Goal: Use online tool/utility: Utilize a website feature to perform a specific function

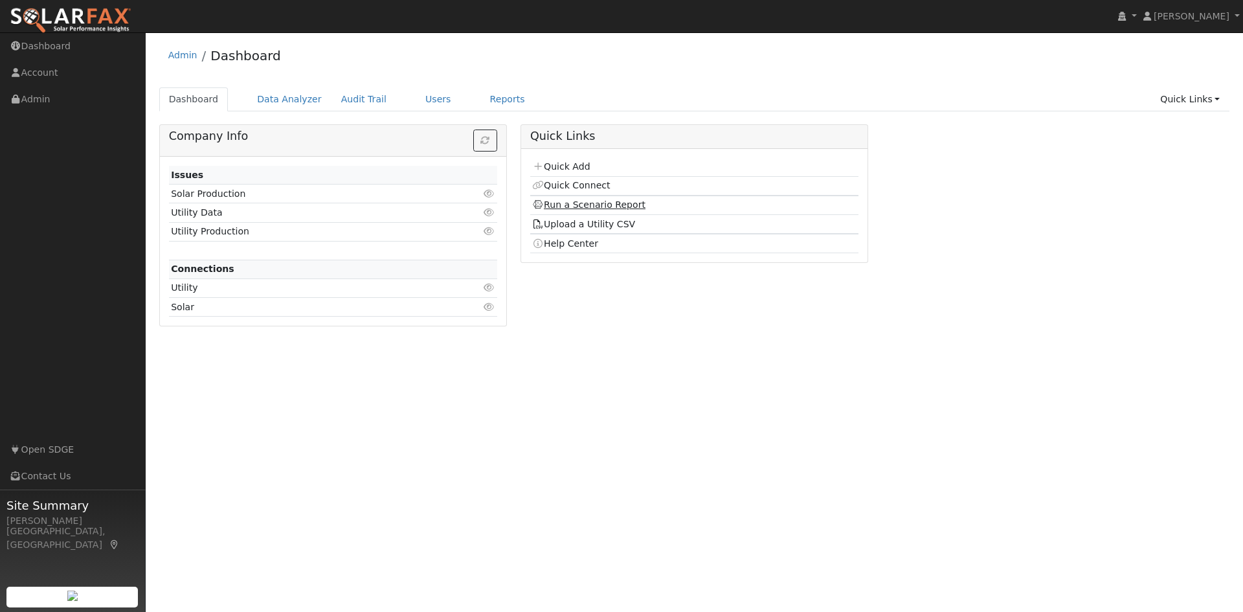
click at [559, 201] on link "Run a Scenario Report" at bounding box center [588, 204] width 113 height 10
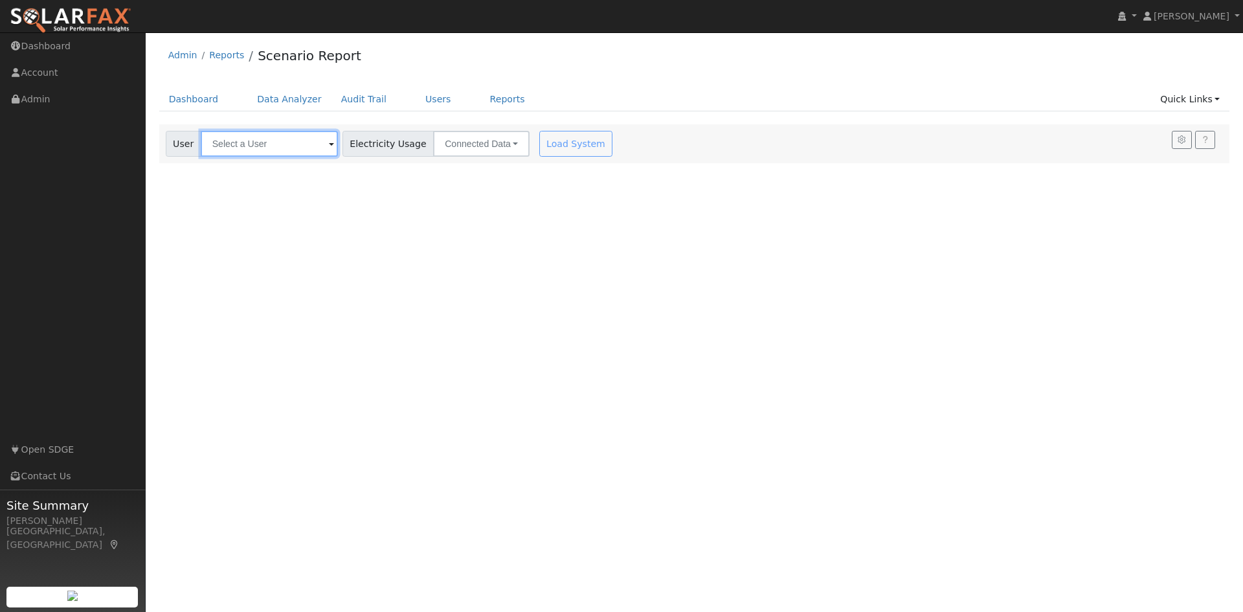
click at [243, 141] on input "text" at bounding box center [269, 144] width 137 height 26
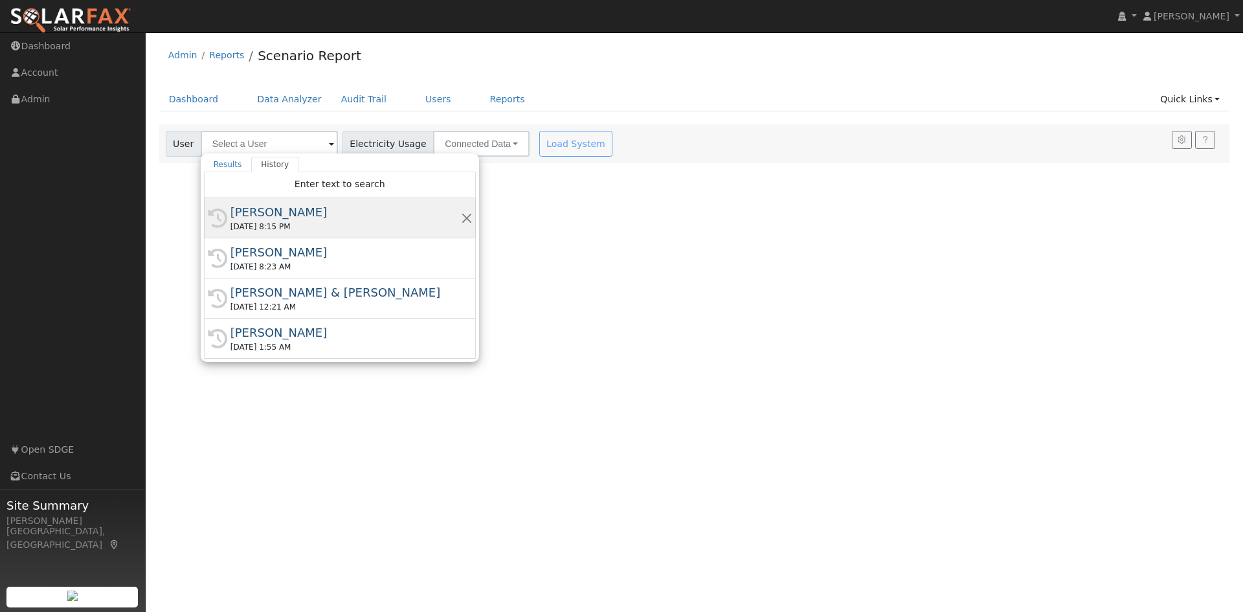
click at [278, 216] on div "Damon Poor" at bounding box center [345, 211] width 230 height 17
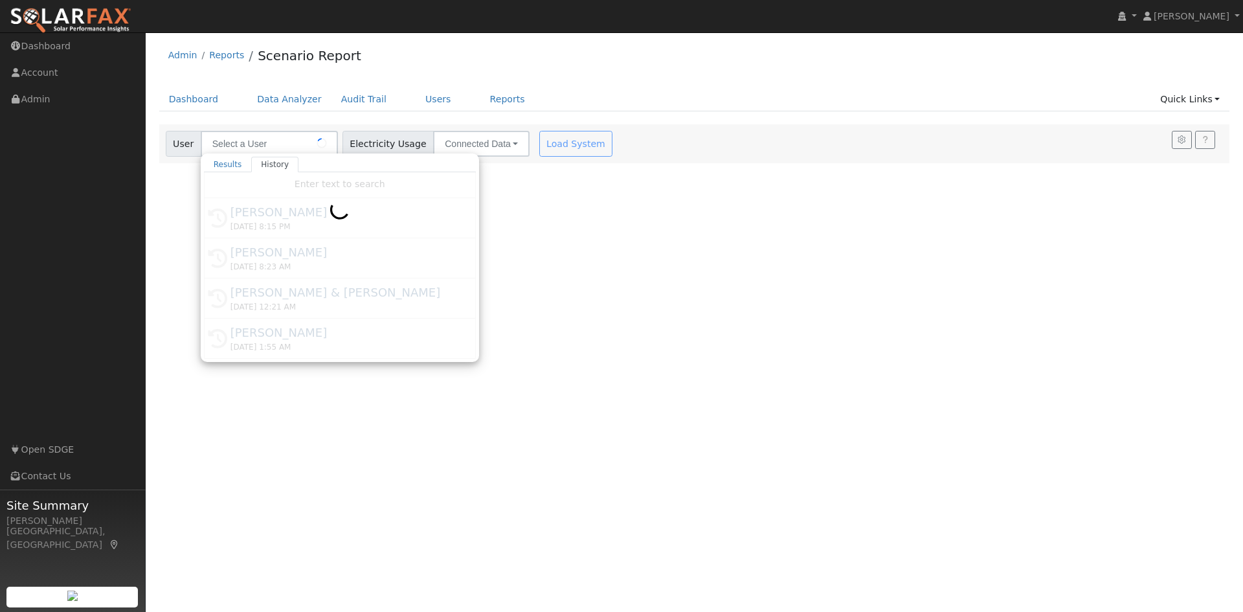
type input "Damon Poor"
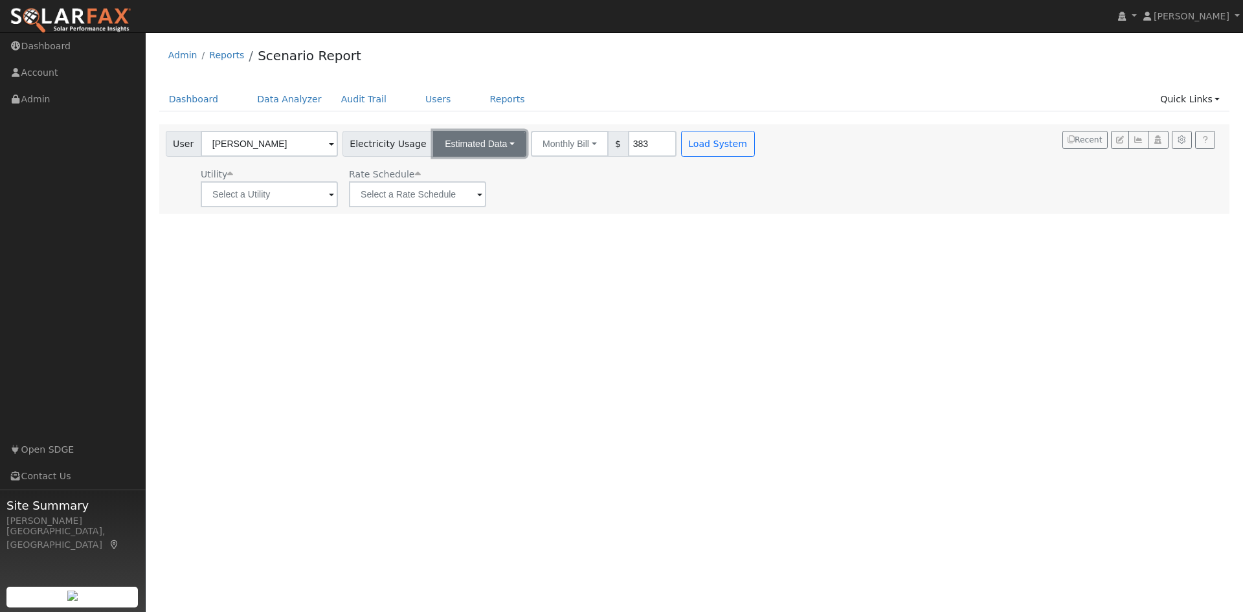
click at [462, 144] on button "Estimated Data" at bounding box center [479, 144] width 93 height 26
click at [476, 187] on link "Estimated Data" at bounding box center [480, 191] width 92 height 18
type input "4950"
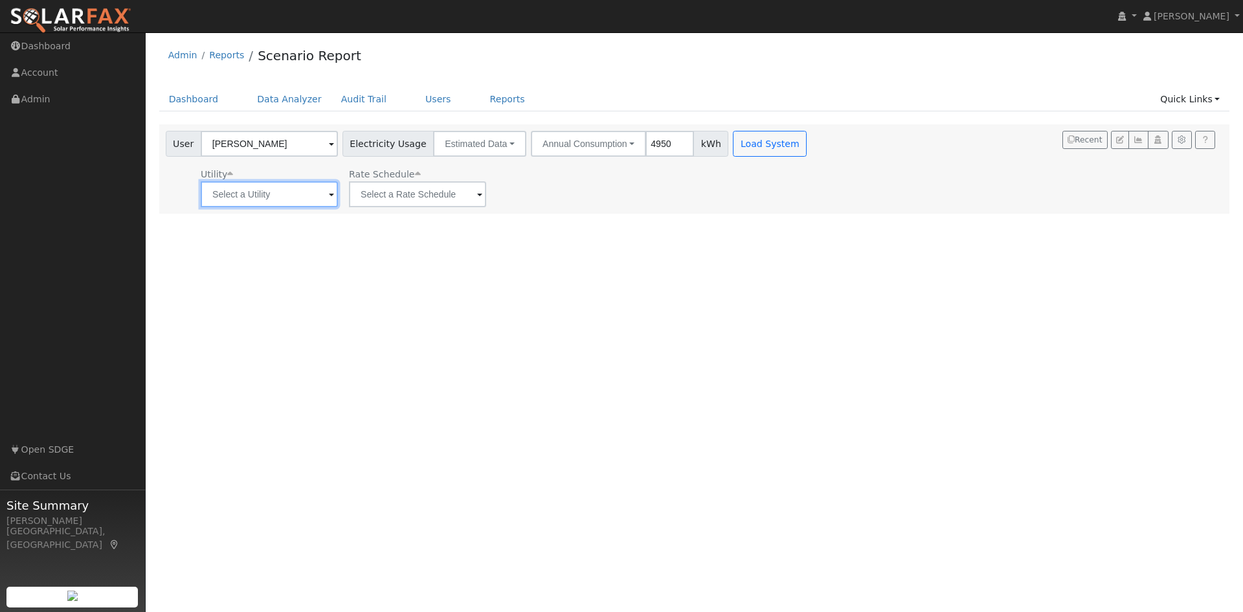
click at [276, 190] on input "text" at bounding box center [269, 194] width 137 height 26
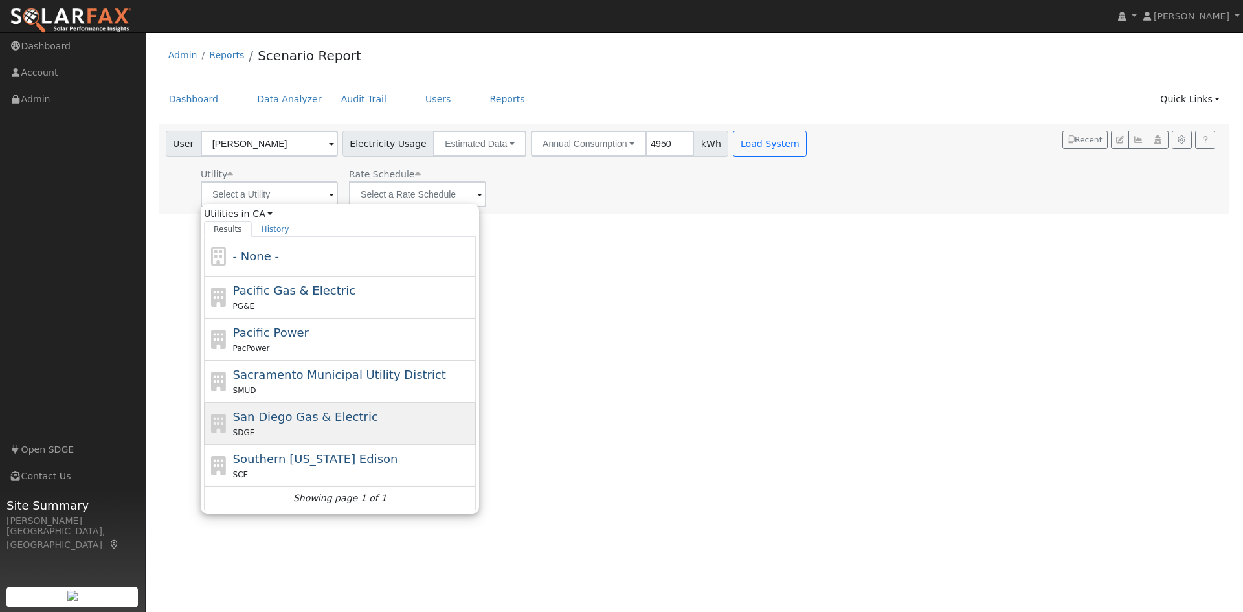
click at [326, 426] on div "SDGE" at bounding box center [353, 432] width 240 height 14
type input "San Diego Gas & Electric"
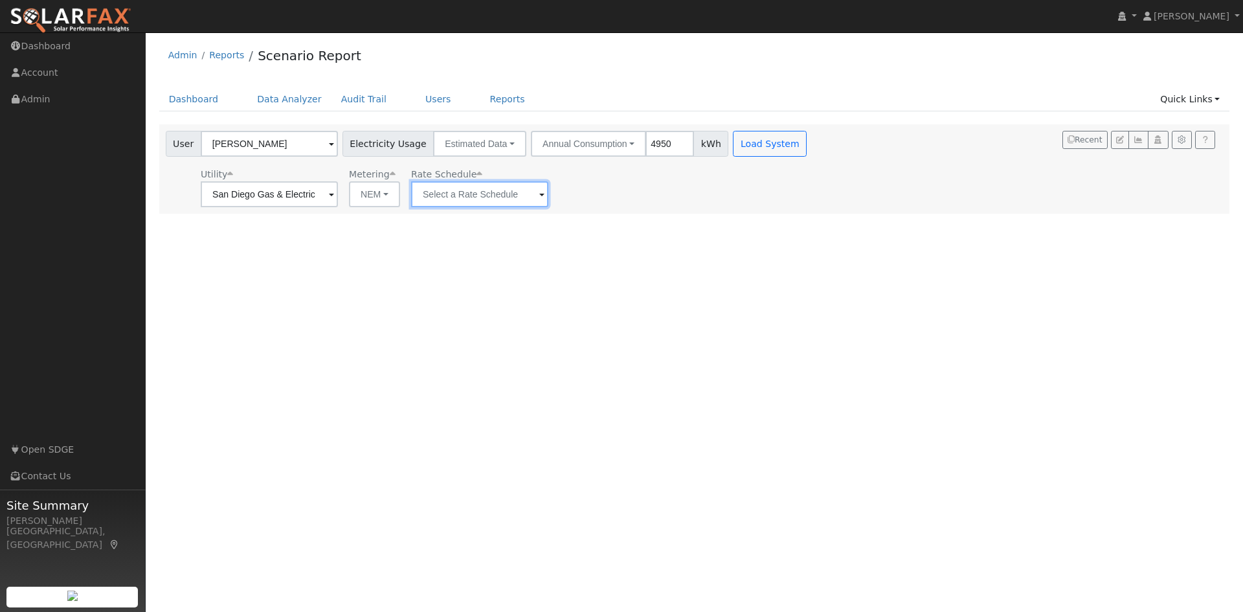
click at [338, 199] on input "text" at bounding box center [269, 194] width 137 height 26
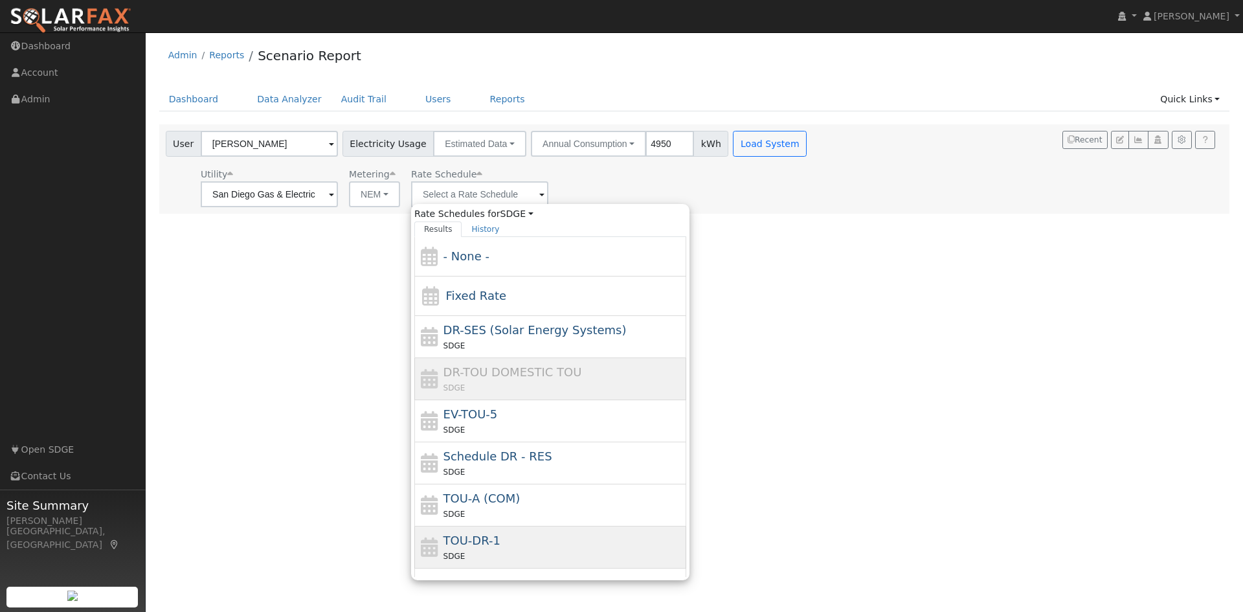
click at [509, 547] on div "TOU-DR-1 SDGE" at bounding box center [563, 546] width 240 height 31
type input "TOU-DR-1"
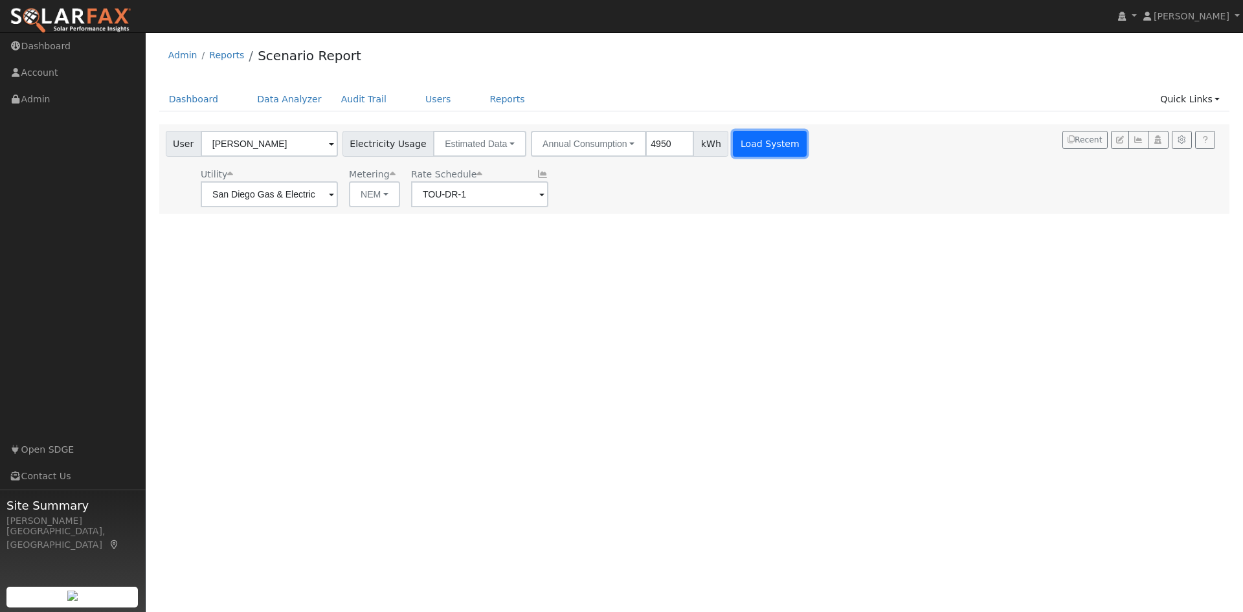
click at [746, 143] on button "Load System" at bounding box center [770, 144] width 74 height 26
